Goal: Task Accomplishment & Management: Use online tool/utility

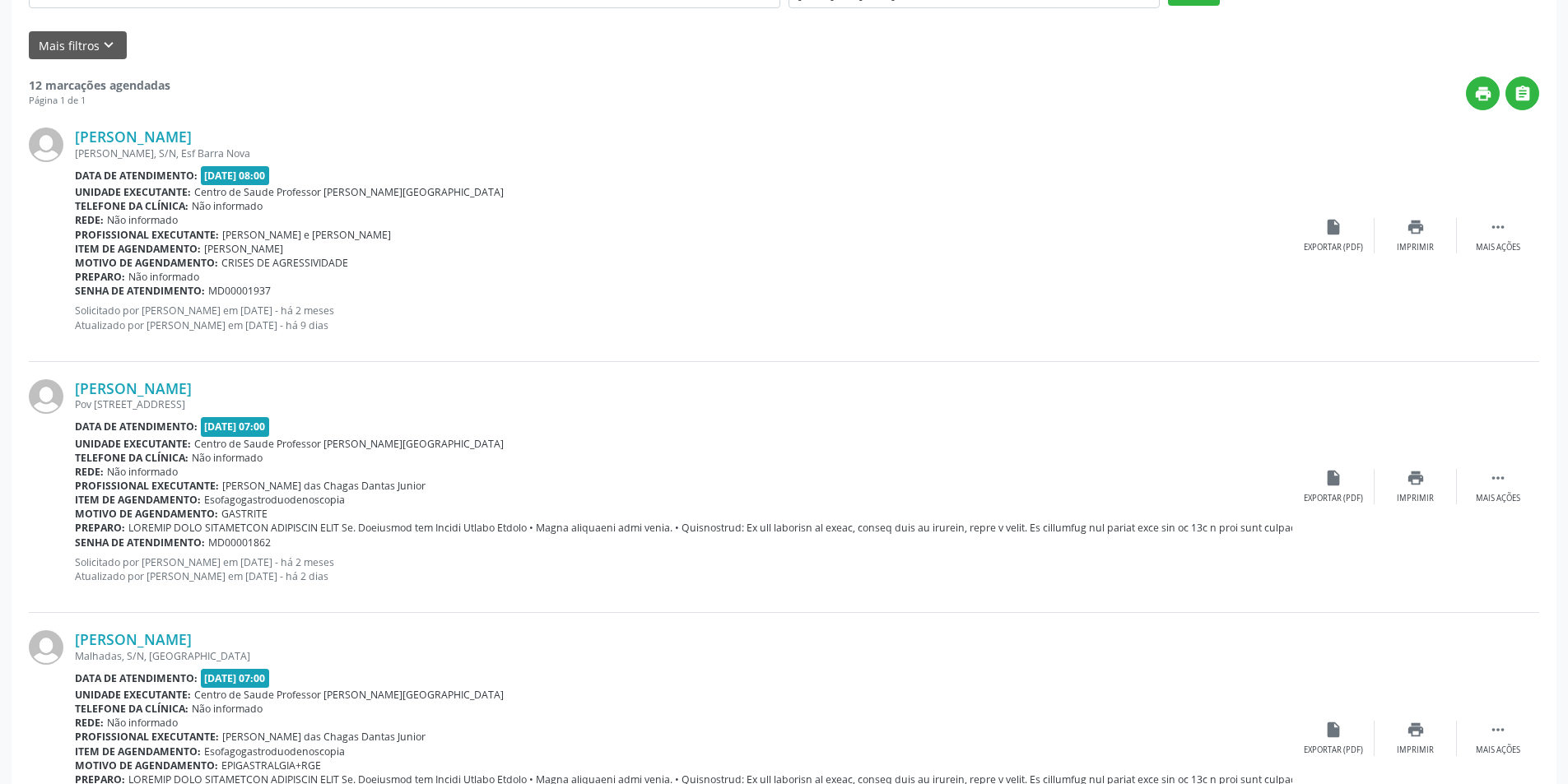
scroll to position [248, 0]
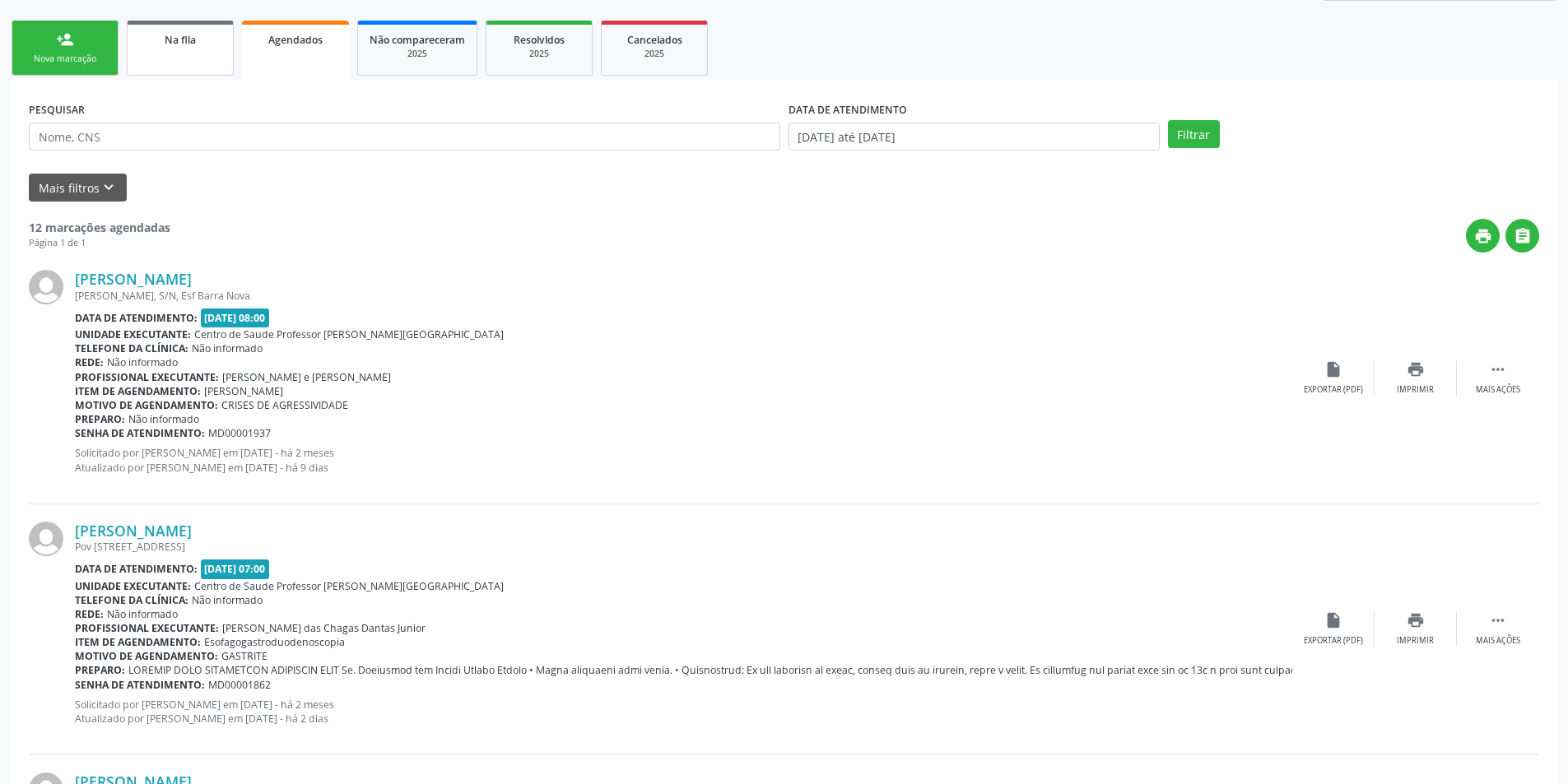
click at [196, 45] on span "Na fila" at bounding box center [180, 40] width 31 height 14
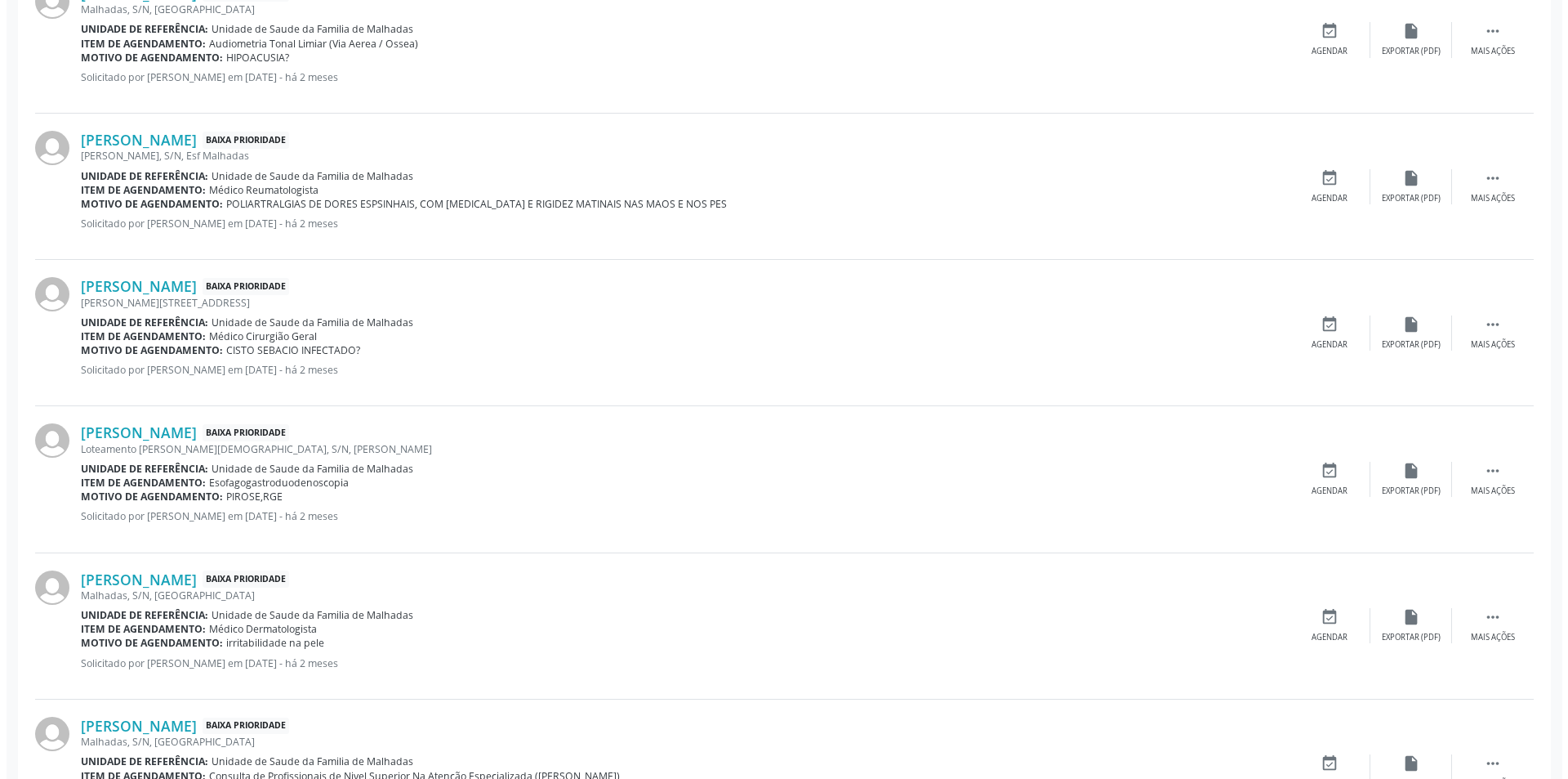
scroll to position [1024, 0]
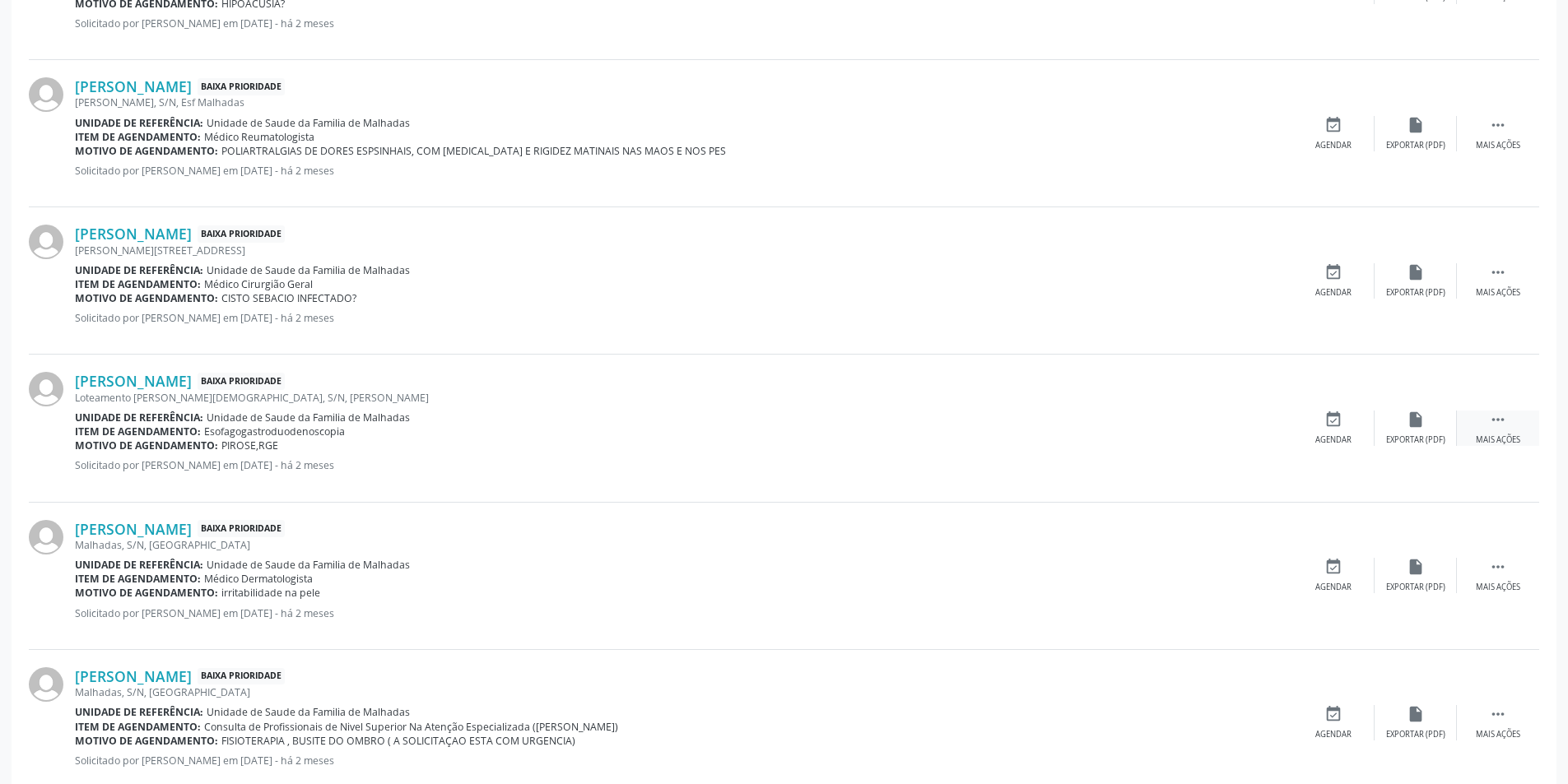
click at [1505, 421] on icon "" at bounding box center [1498, 419] width 19 height 19
click at [1334, 419] on icon "cancel" at bounding box center [1333, 419] width 19 height 19
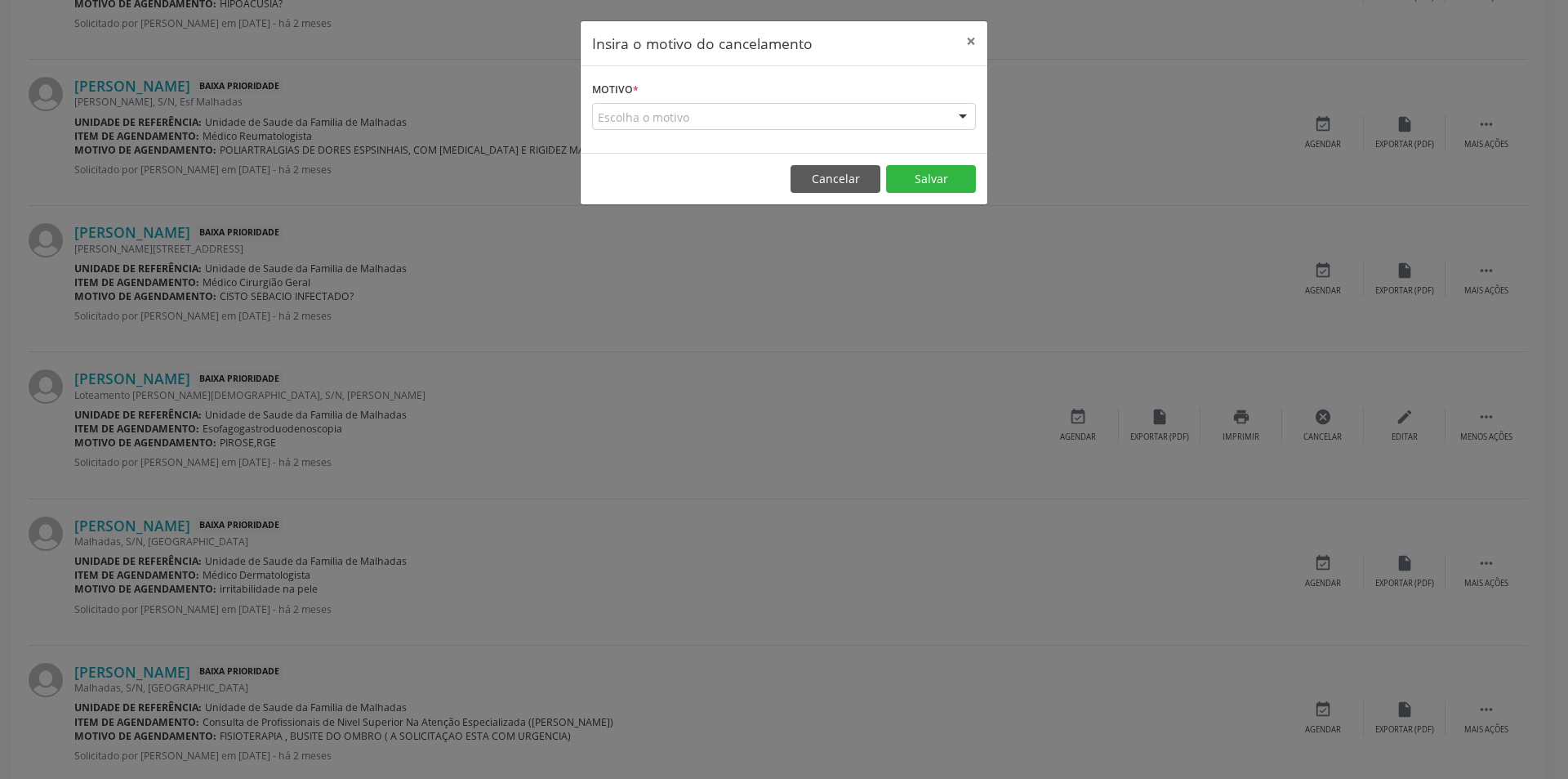
click at [967, 119] on div at bounding box center [962, 118] width 24 height 28
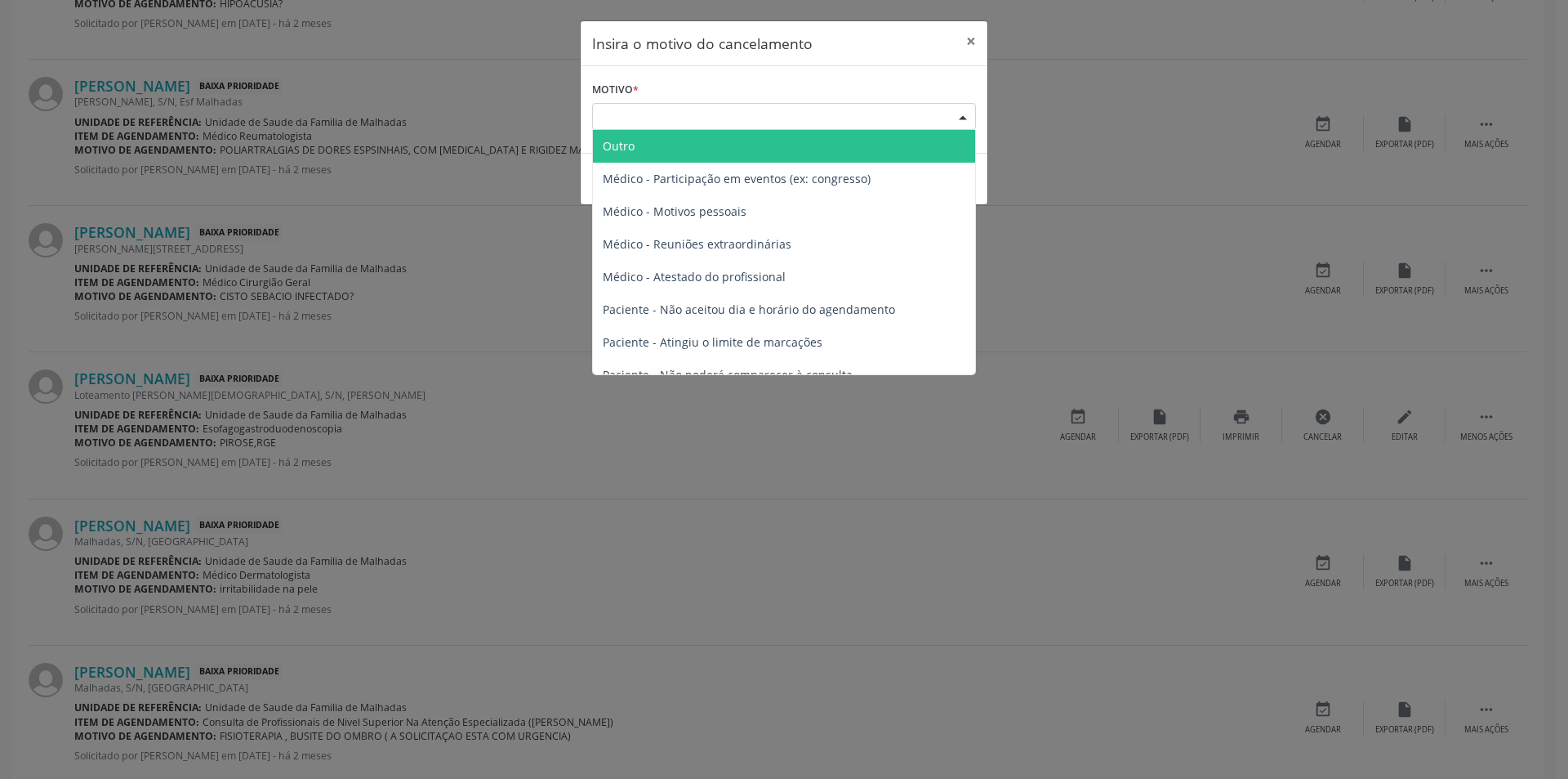
click at [649, 142] on span "Outro" at bounding box center [784, 147] width 383 height 33
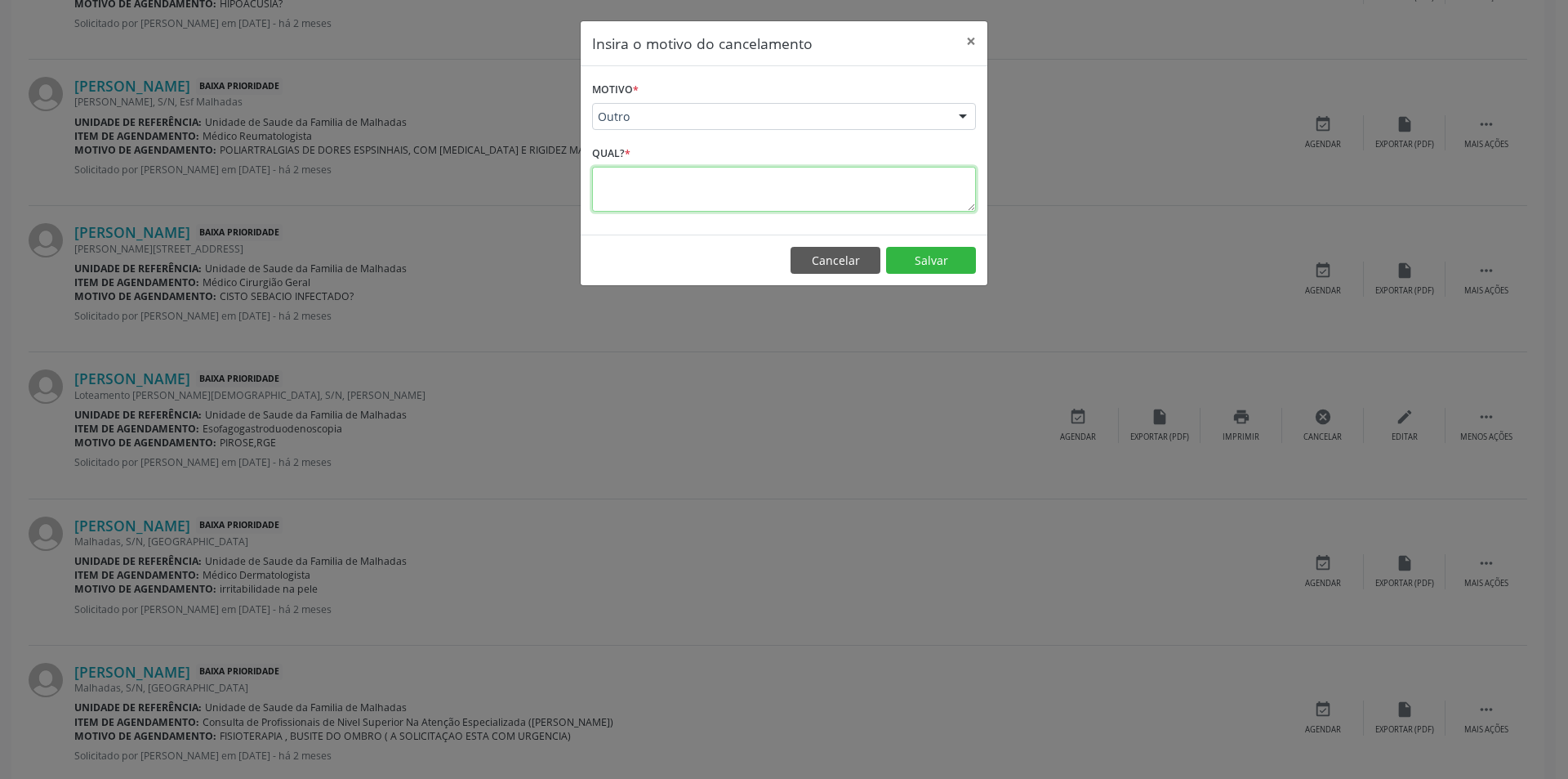
click at [633, 194] on textarea at bounding box center [784, 189] width 384 height 45
type textarea "paciente nao esta mas na area"
click at [925, 262] on button "Salvar" at bounding box center [931, 260] width 90 height 28
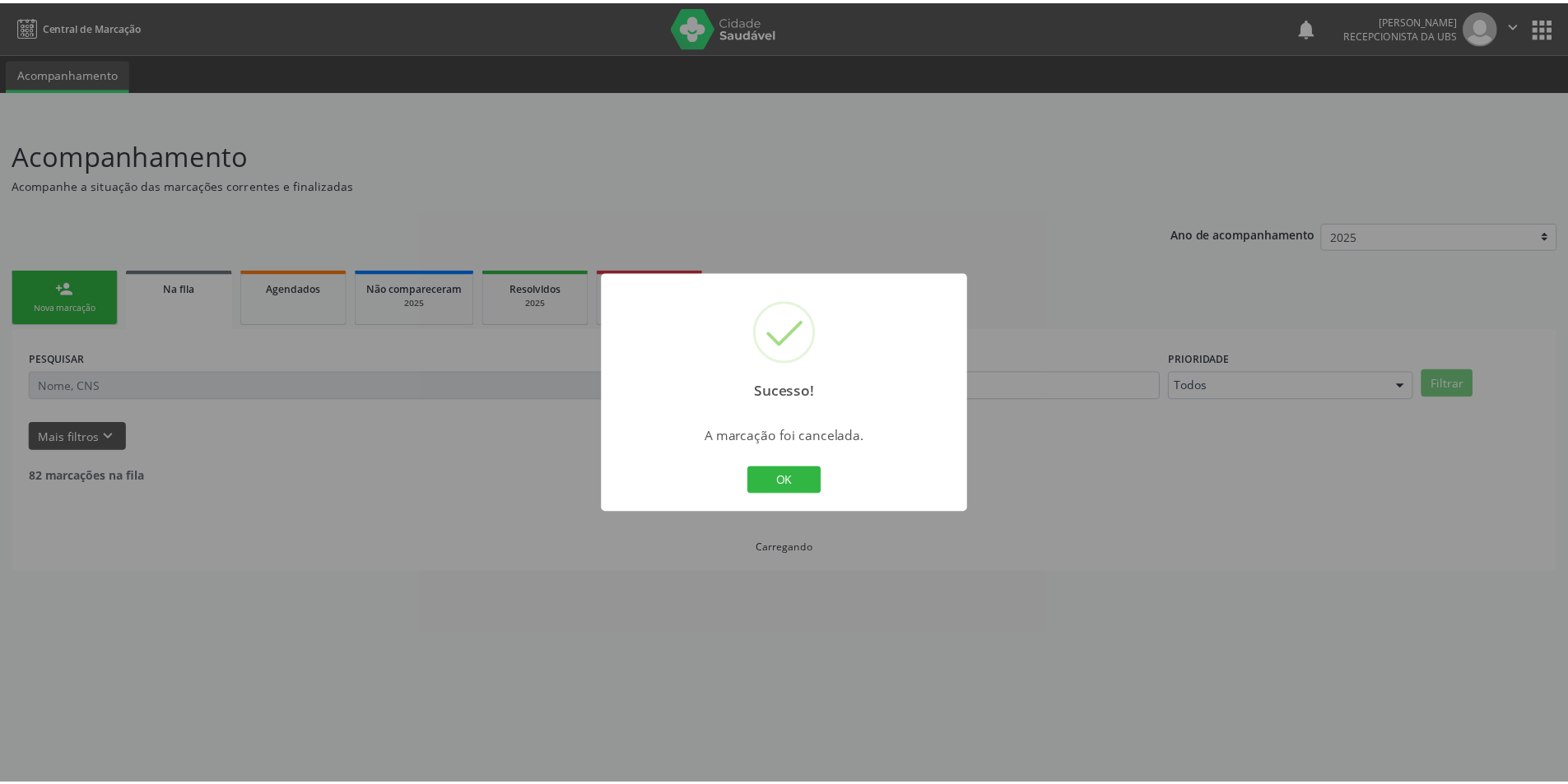
scroll to position [0, 0]
